Goal: Find specific page/section: Find specific page/section

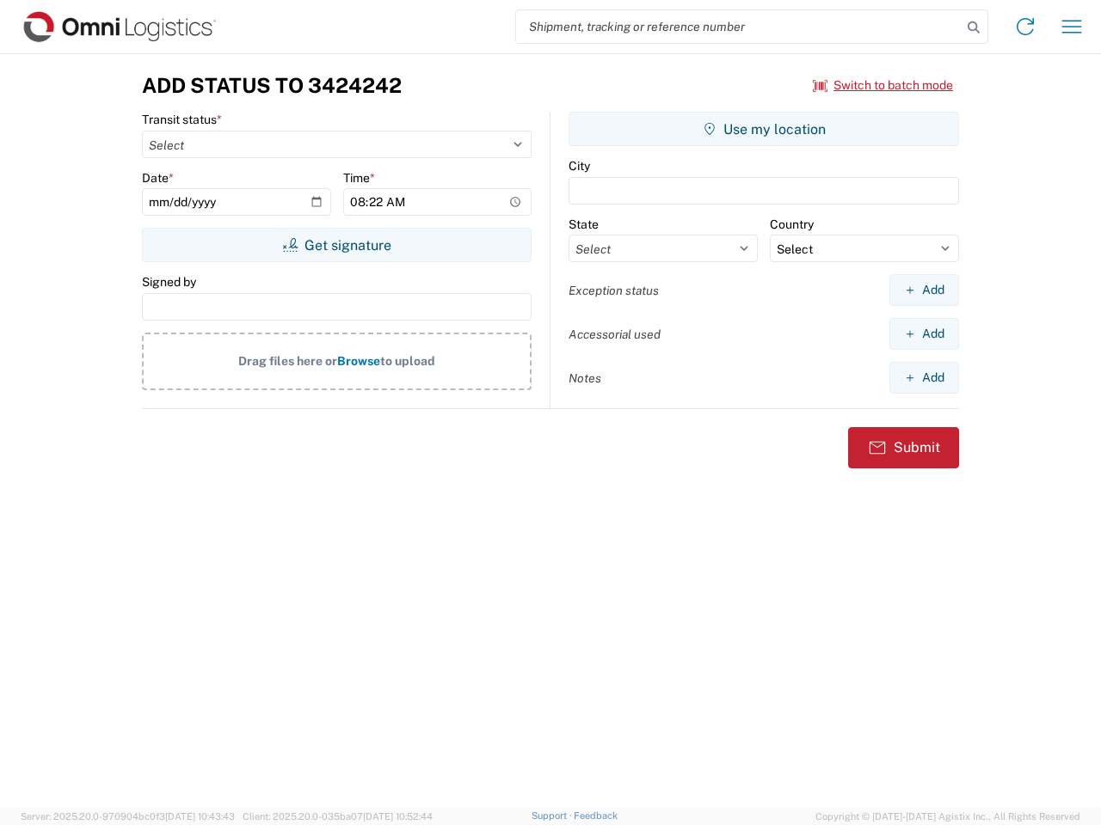
click at [739, 27] on input "search" at bounding box center [738, 26] width 445 height 33
click at [973, 28] on icon at bounding box center [973, 27] width 24 height 24
click at [1025, 27] on icon at bounding box center [1025, 27] width 28 height 28
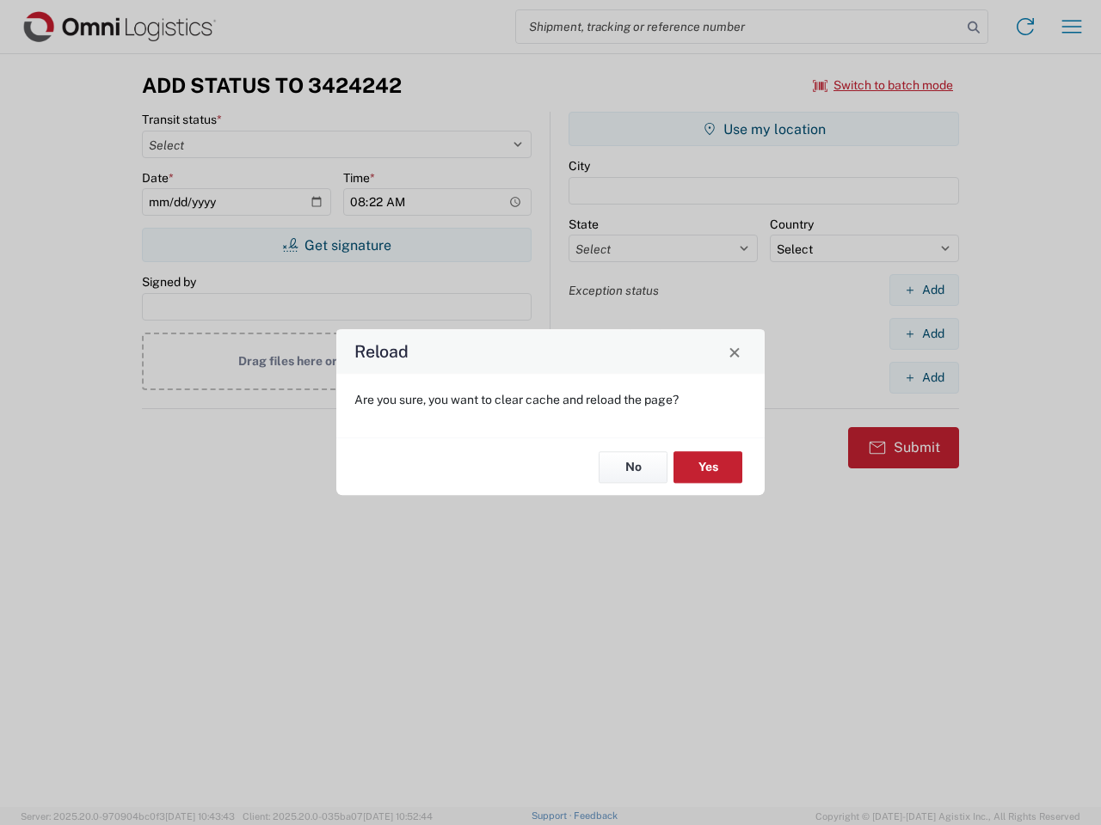
click at [883, 85] on div "Reload Are you sure, you want to clear cache and reload the page? No Yes" at bounding box center [550, 412] width 1101 height 825
click at [336, 245] on div "Reload Are you sure, you want to clear cache and reload the page? No Yes" at bounding box center [550, 412] width 1101 height 825
click at [764, 129] on div "Reload Are you sure, you want to clear cache and reload the page? No Yes" at bounding box center [550, 412] width 1101 height 825
click at [923, 290] on div "Reload Are you sure, you want to clear cache and reload the page? No Yes" at bounding box center [550, 412] width 1101 height 825
click at [923, 334] on div "Reload Are you sure, you want to clear cache and reload the page? No Yes" at bounding box center [550, 412] width 1101 height 825
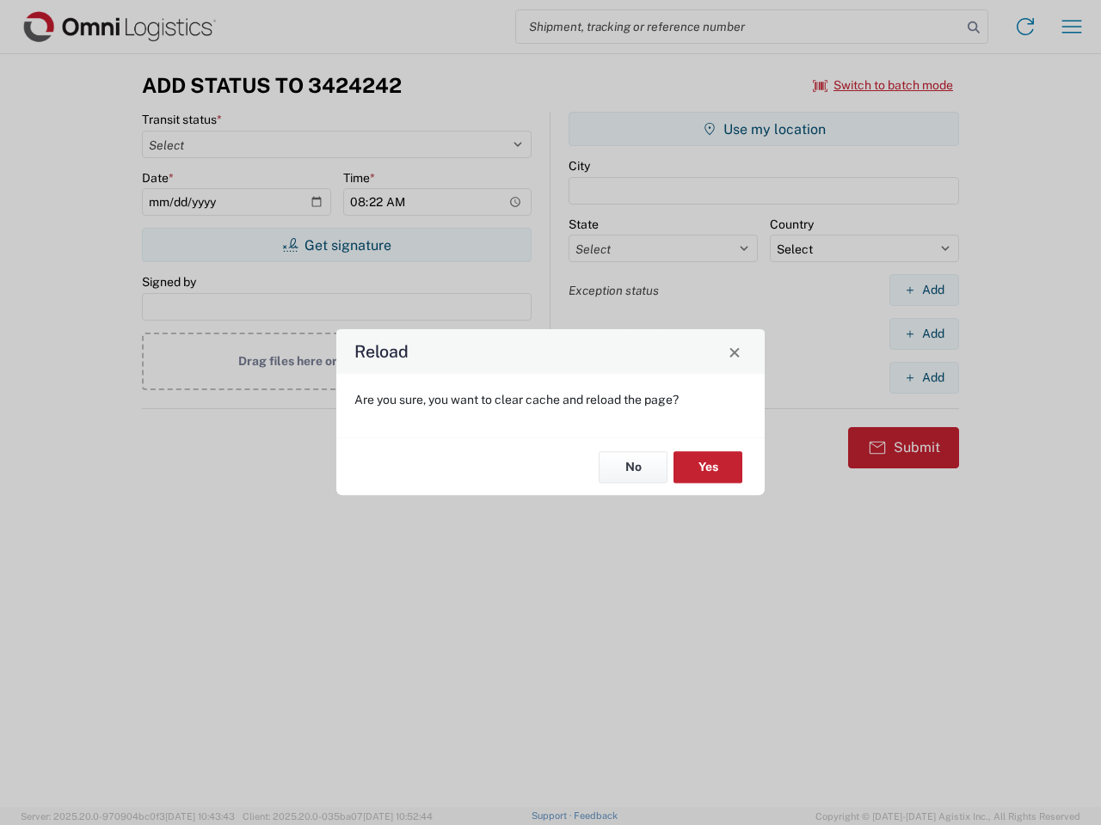
click at [923, 377] on div "Reload Are you sure, you want to clear cache and reload the page? No Yes" at bounding box center [550, 412] width 1101 height 825
